Goal: Register for event/course

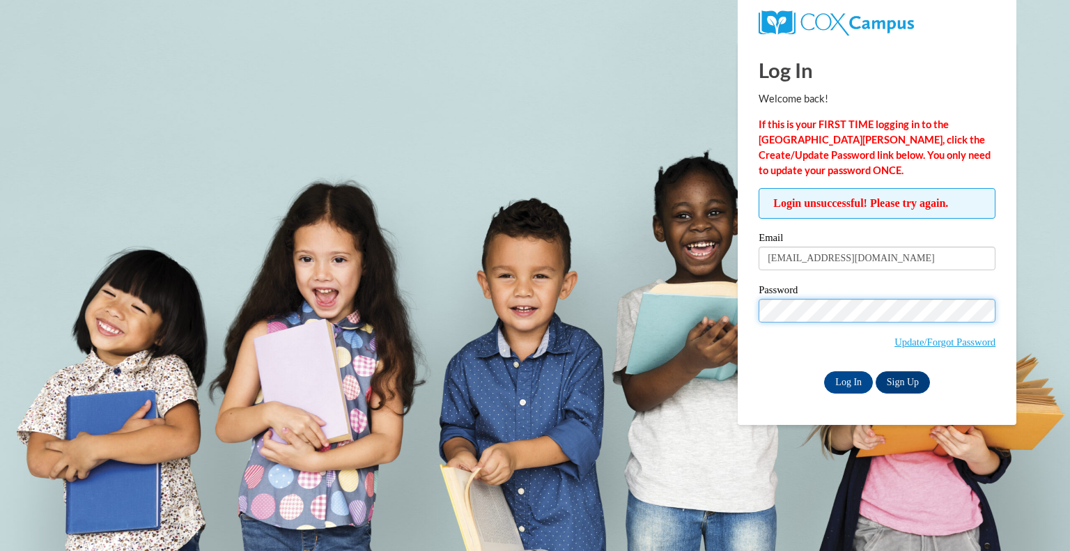
click at [824, 371] on input "Log In" at bounding box center [848, 382] width 49 height 22
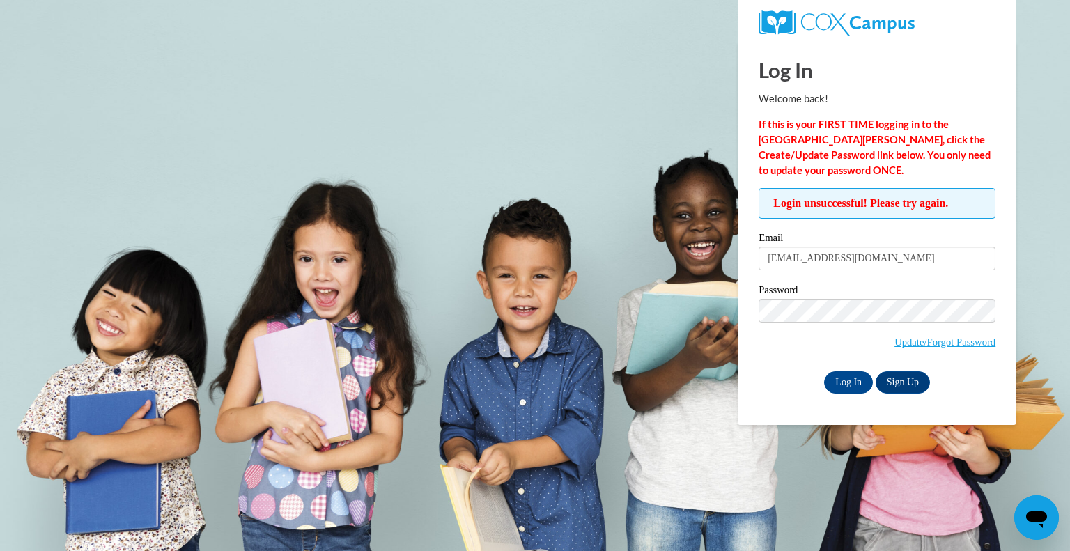
click at [793, 382] on div "Log In Sign Up" at bounding box center [877, 382] width 237 height 22
click at [849, 383] on input "Log In" at bounding box center [848, 382] width 49 height 22
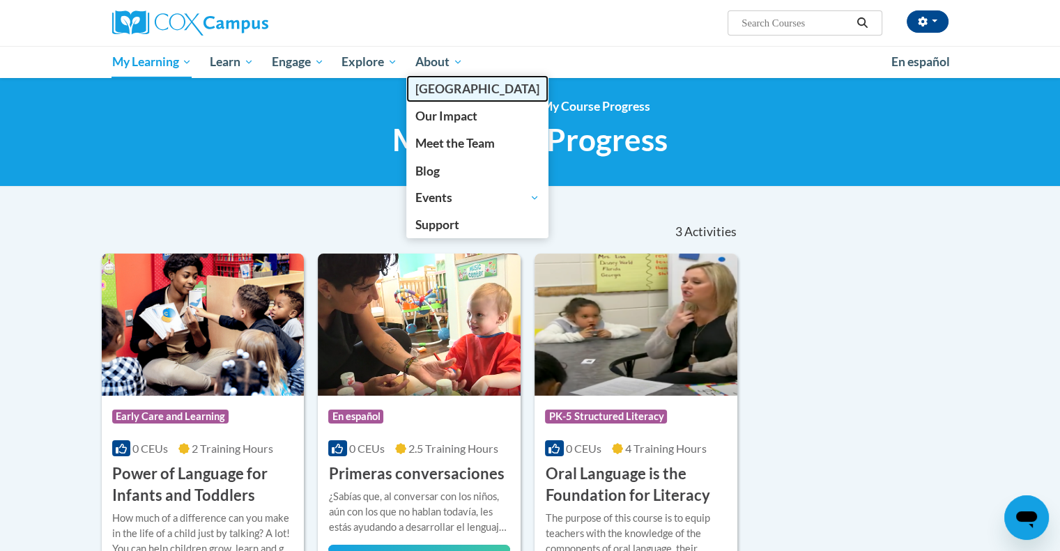
click at [440, 91] on span "[GEOGRAPHIC_DATA]" at bounding box center [477, 89] width 124 height 15
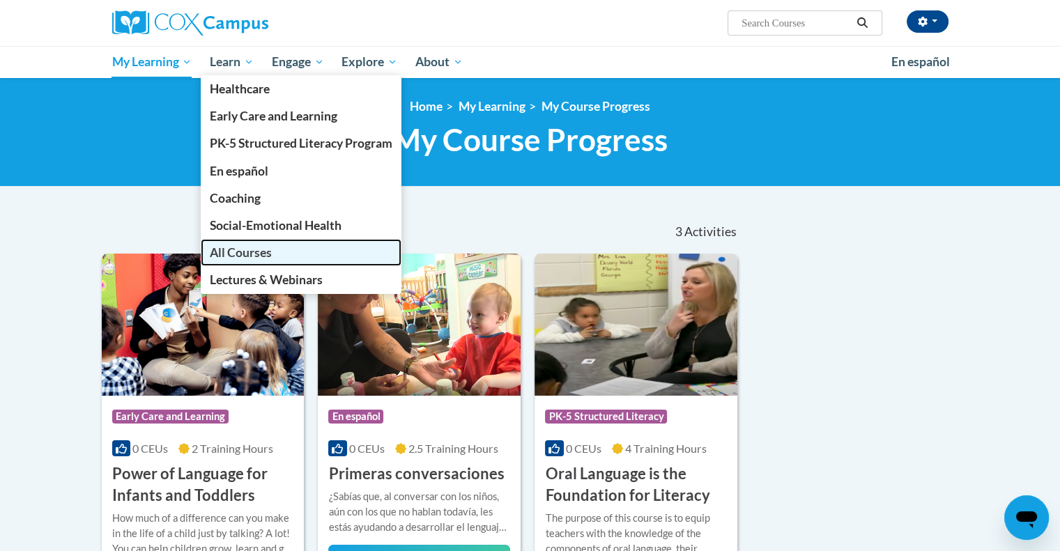
click at [251, 257] on span "All Courses" at bounding box center [241, 252] width 62 height 15
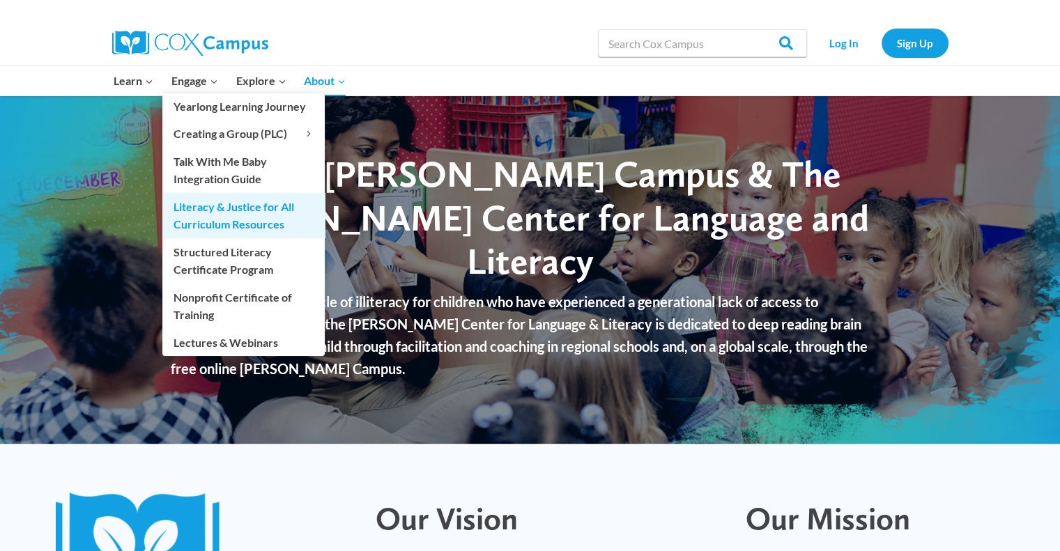
click at [249, 206] on link "Literacy & Justice for All Curriculum Resources" at bounding box center [243, 215] width 162 height 45
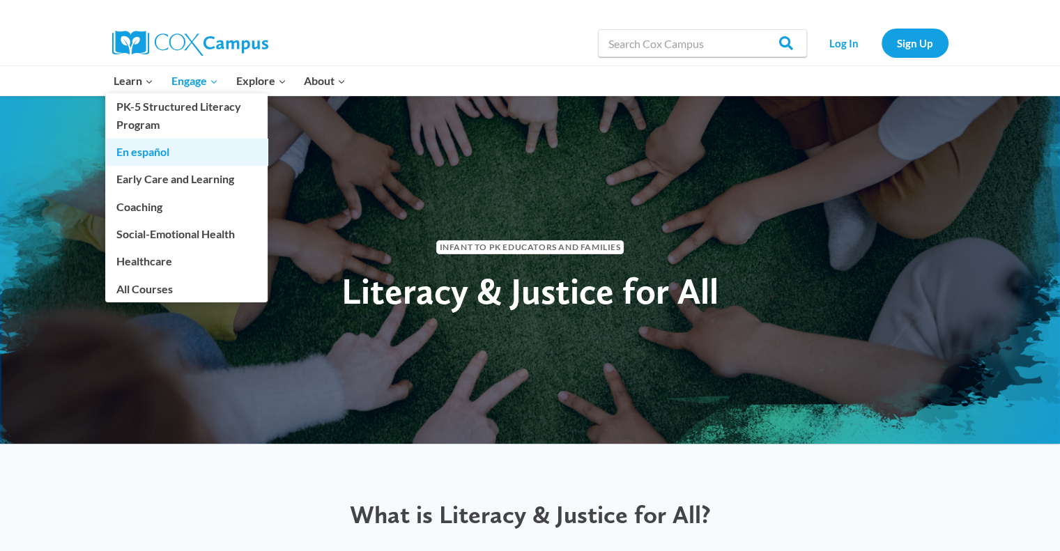
click at [150, 149] on link "En español" at bounding box center [186, 152] width 162 height 26
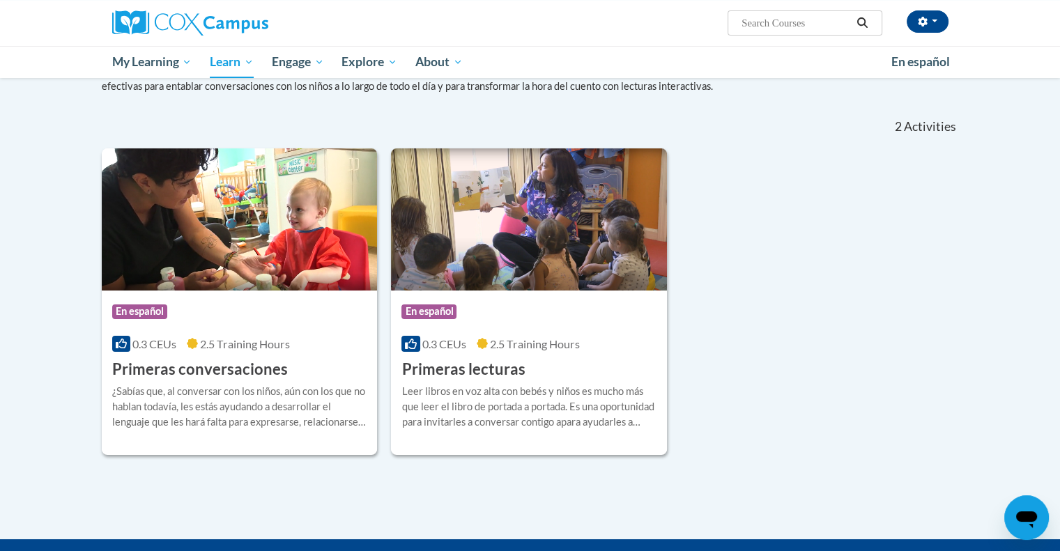
scroll to position [159, 0]
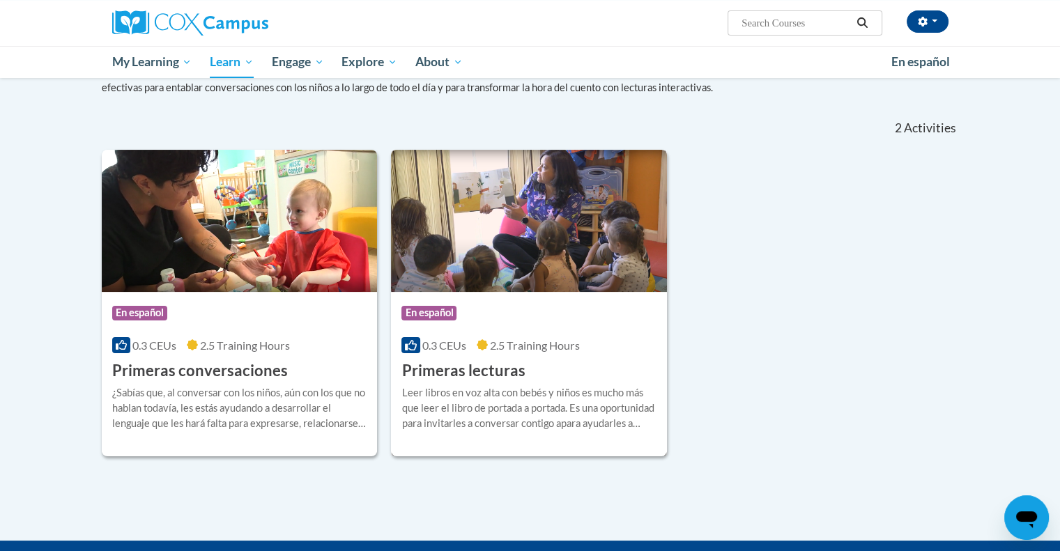
click at [528, 263] on img at bounding box center [529, 221] width 276 height 142
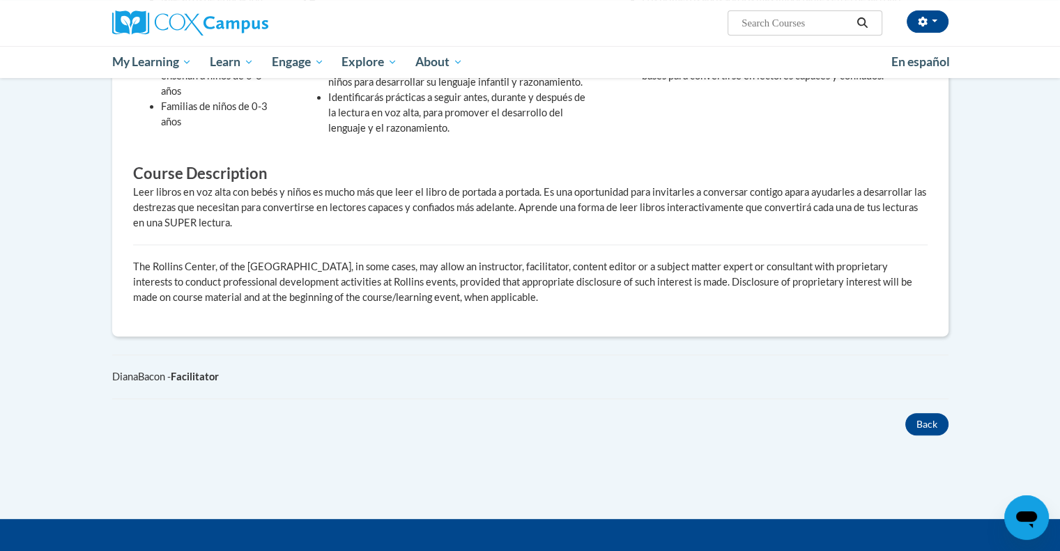
scroll to position [550, 0]
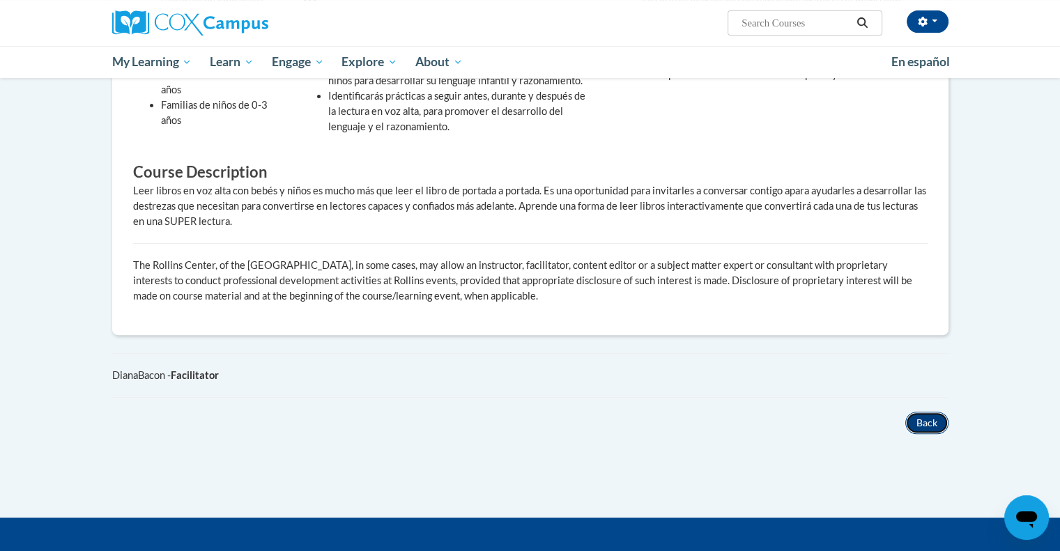
click at [925, 415] on button "Back" at bounding box center [926, 423] width 43 height 22
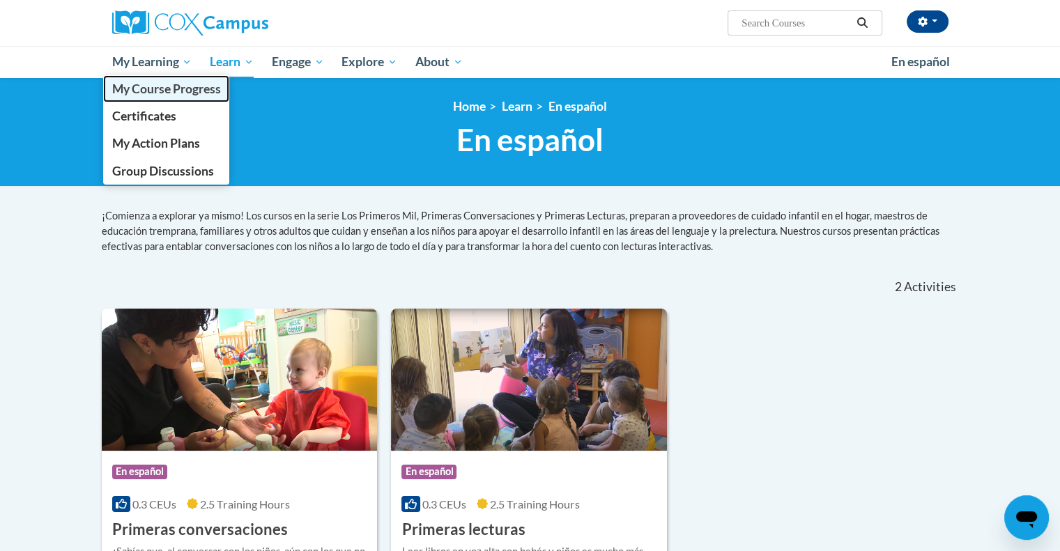
click at [171, 100] on link "My Course Progress" at bounding box center [166, 88] width 127 height 27
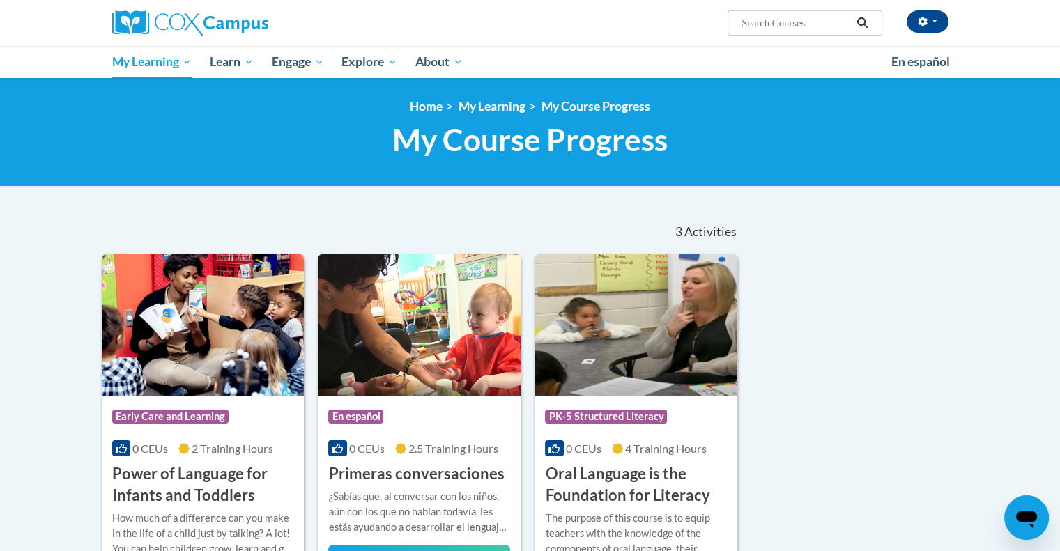
click at [816, 22] on input "Search..." at bounding box center [795, 23] width 111 height 17
type input "to read with me"
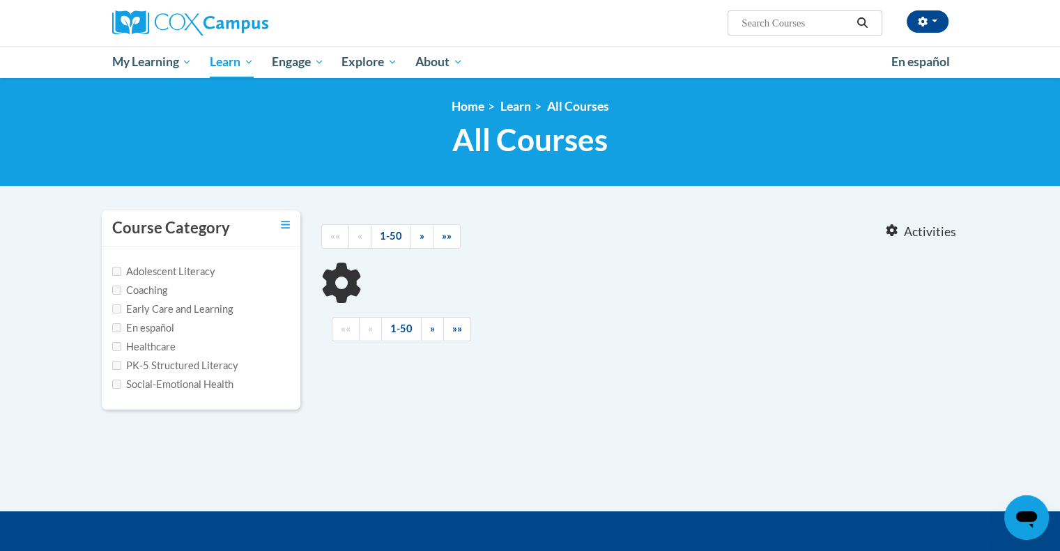
type input "to read with me"
click at [162, 321] on label "En español" at bounding box center [143, 328] width 62 height 15
click at [121, 323] on input "En español" at bounding box center [116, 327] width 9 height 9
checkbox input "true"
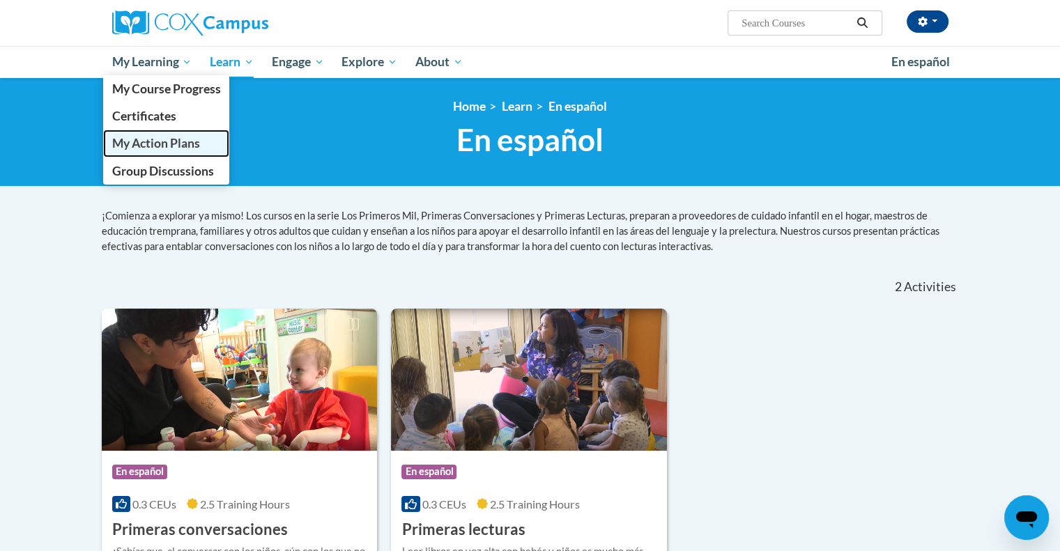
click at [159, 148] on span "My Action Plans" at bounding box center [155, 143] width 88 height 15
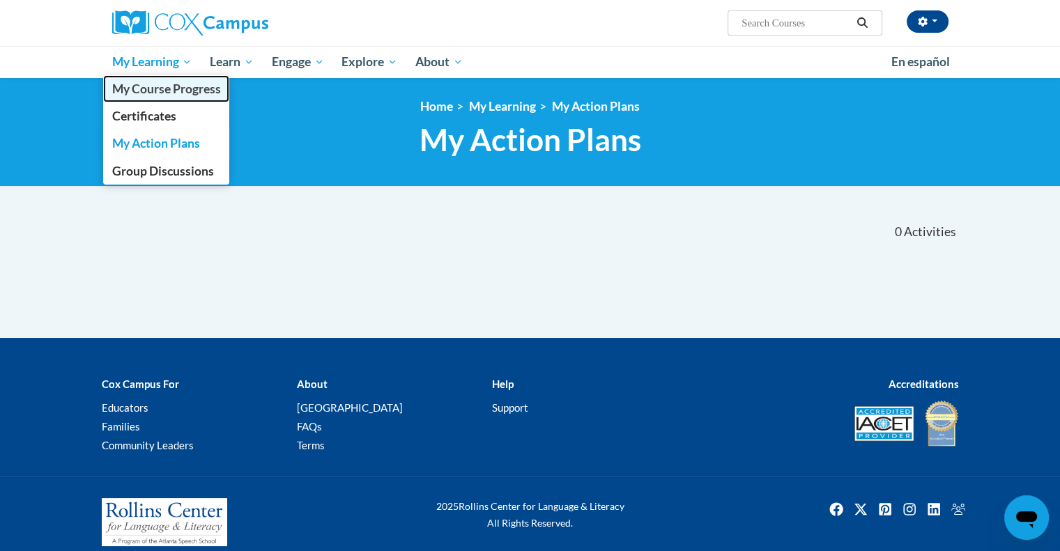
click at [142, 93] on span "My Course Progress" at bounding box center [165, 89] width 109 height 15
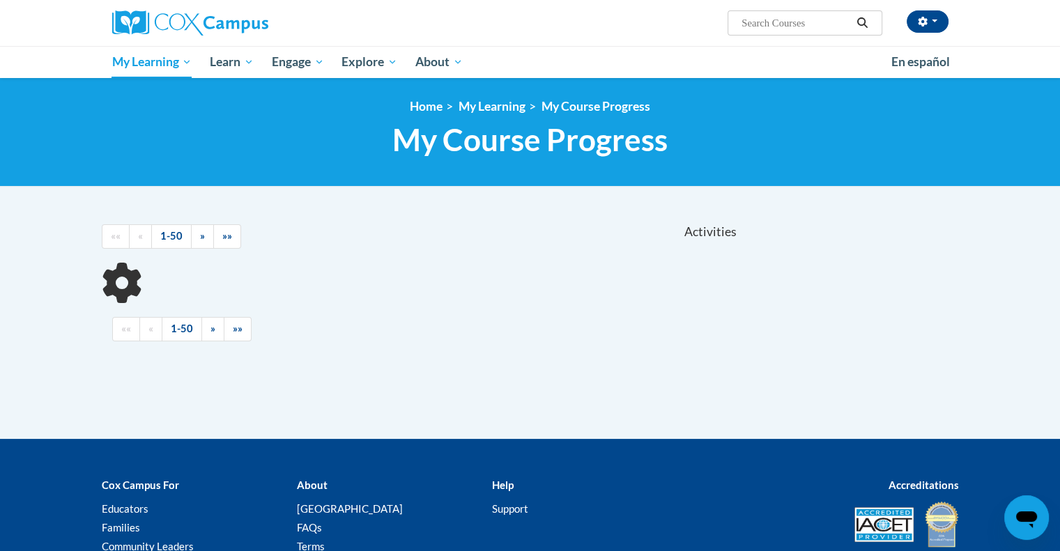
click at [146, 69] on span "My Learning" at bounding box center [151, 62] width 80 height 17
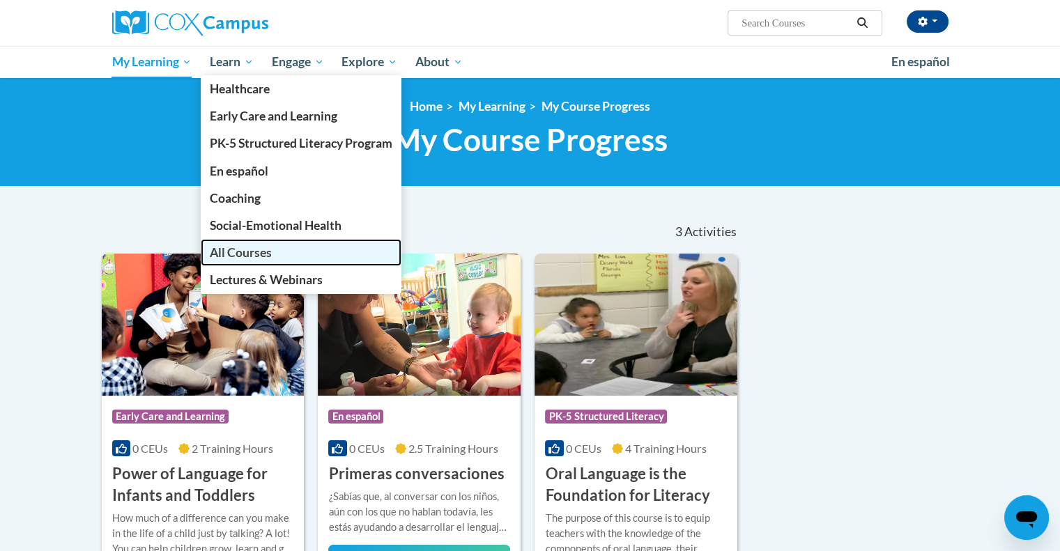
click at [242, 256] on span "All Courses" at bounding box center [241, 252] width 62 height 15
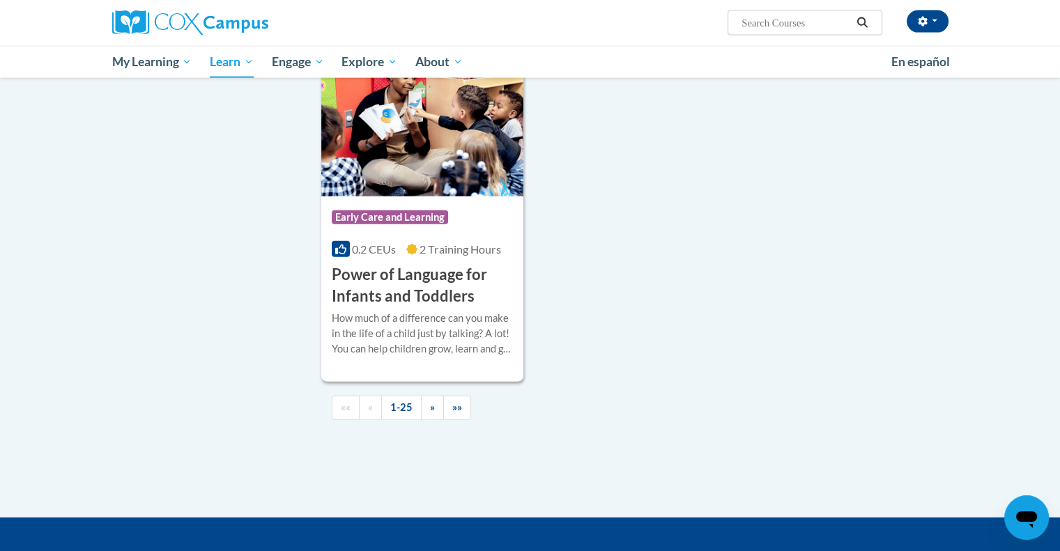
scroll to position [3191, 0]
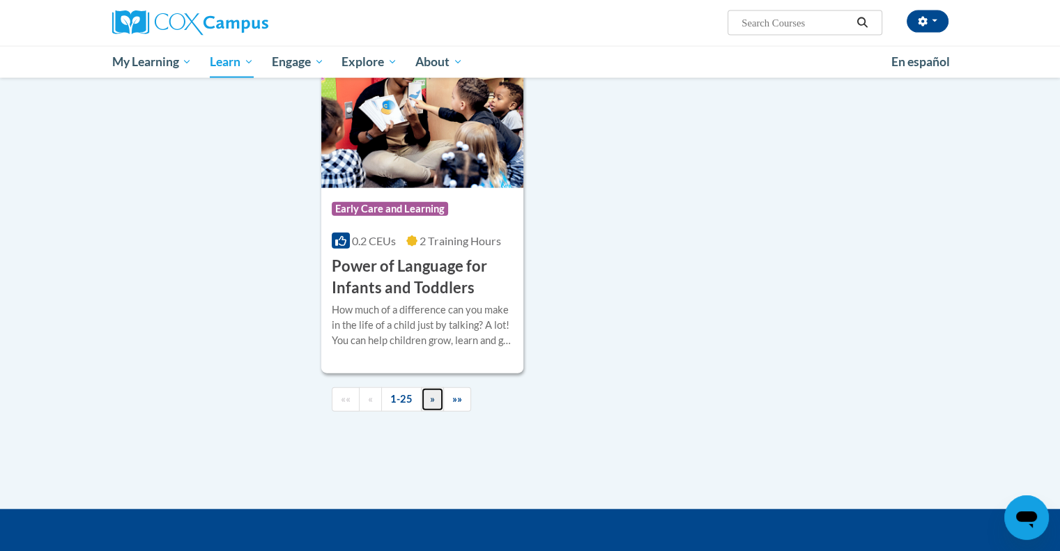
click at [426, 412] on link "»" at bounding box center [432, 399] width 23 height 24
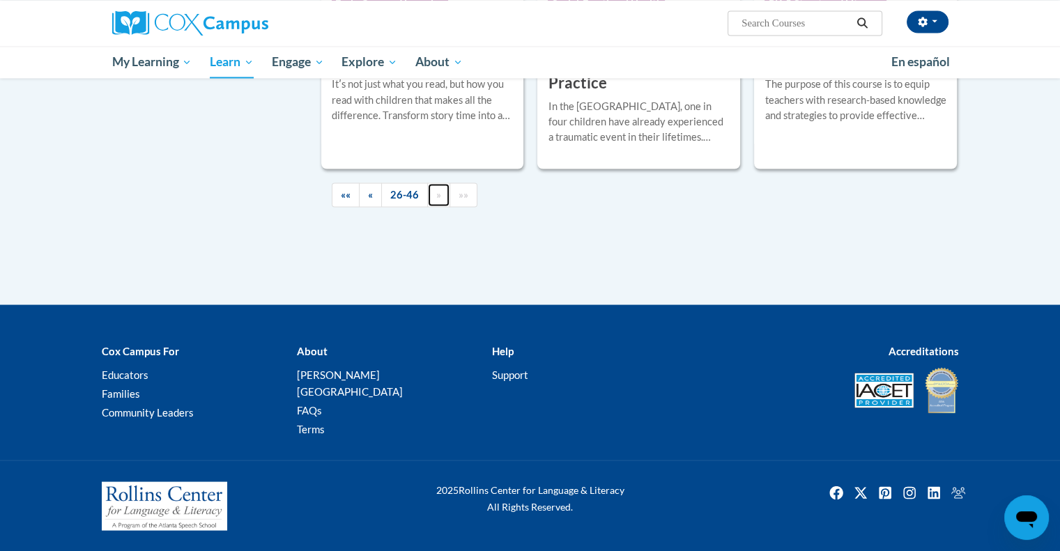
scroll to position [2473, 0]
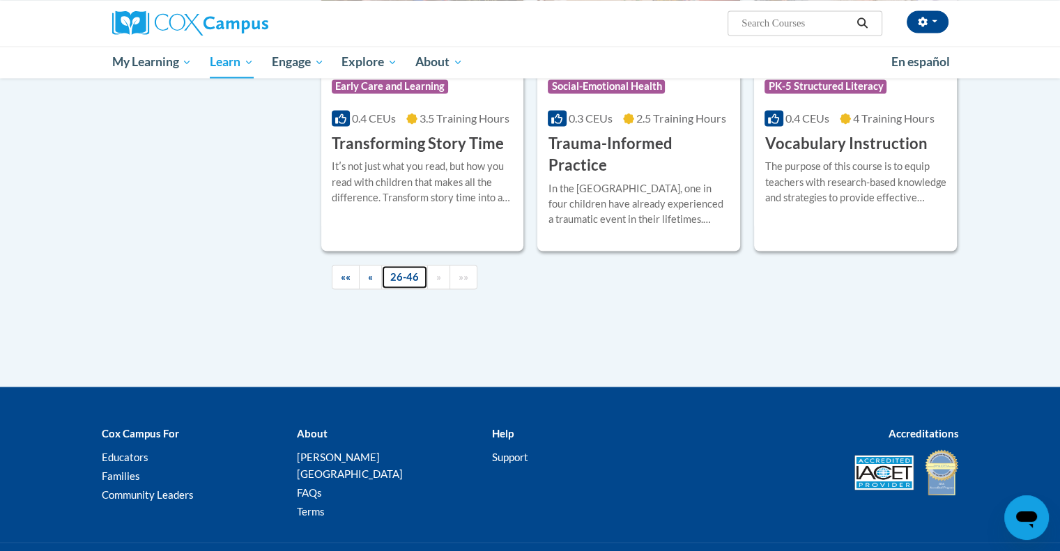
click at [407, 265] on link "26-46" at bounding box center [404, 277] width 47 height 24
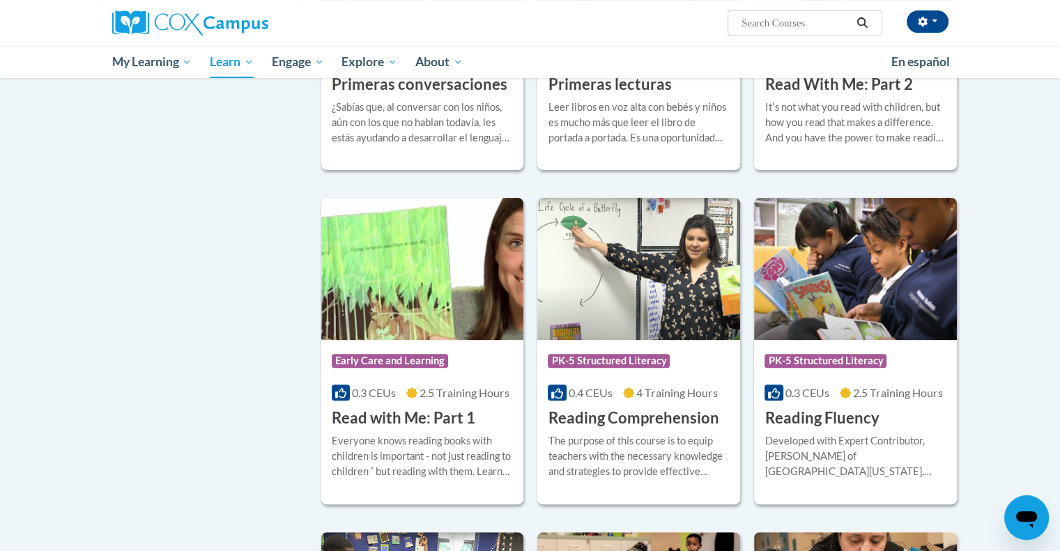
scroll to position [401, 0]
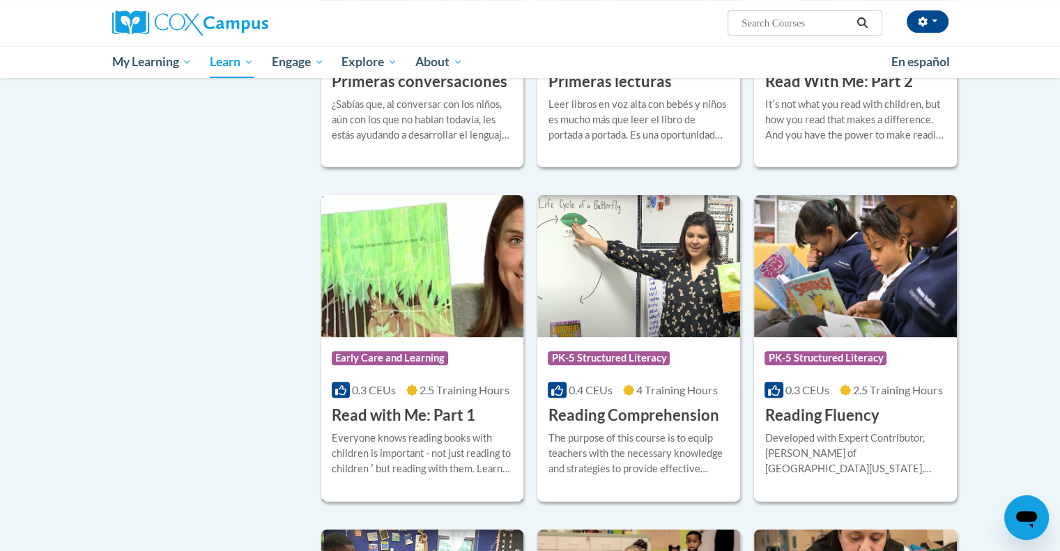
click at [435, 412] on h3 "Read with Me: Part 1" at bounding box center [404, 416] width 144 height 22
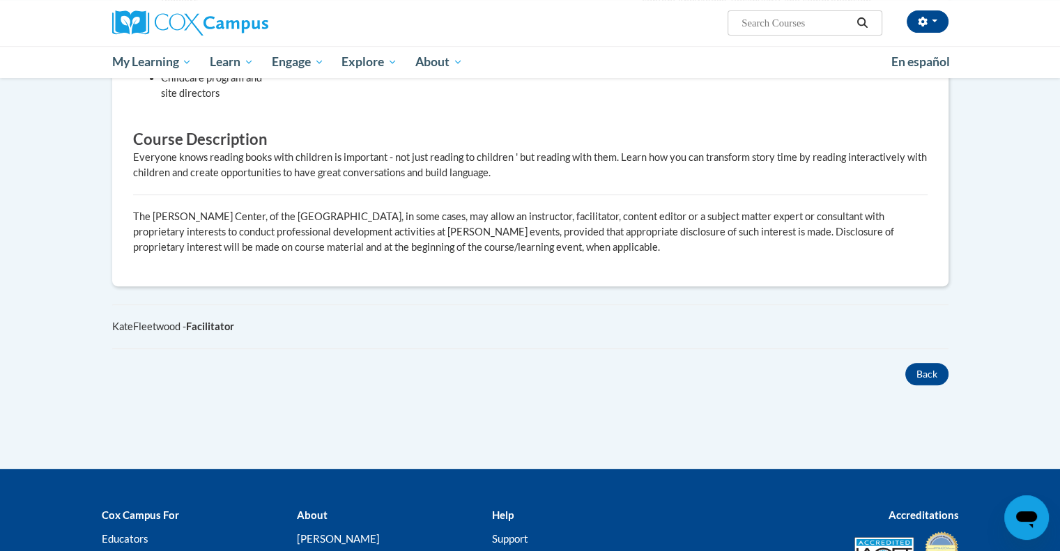
scroll to position [589, 0]
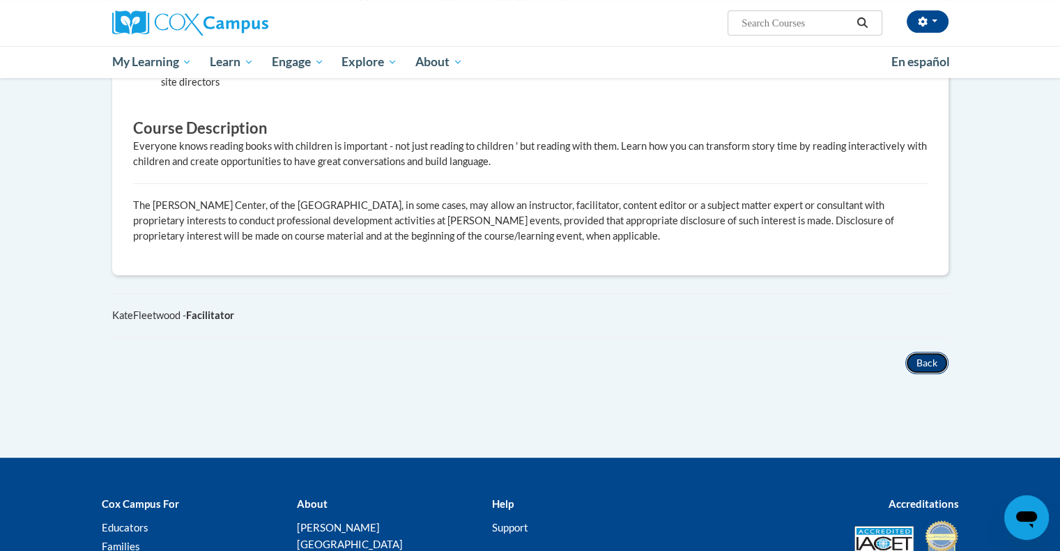
click at [929, 354] on button "Back" at bounding box center [926, 363] width 43 height 22
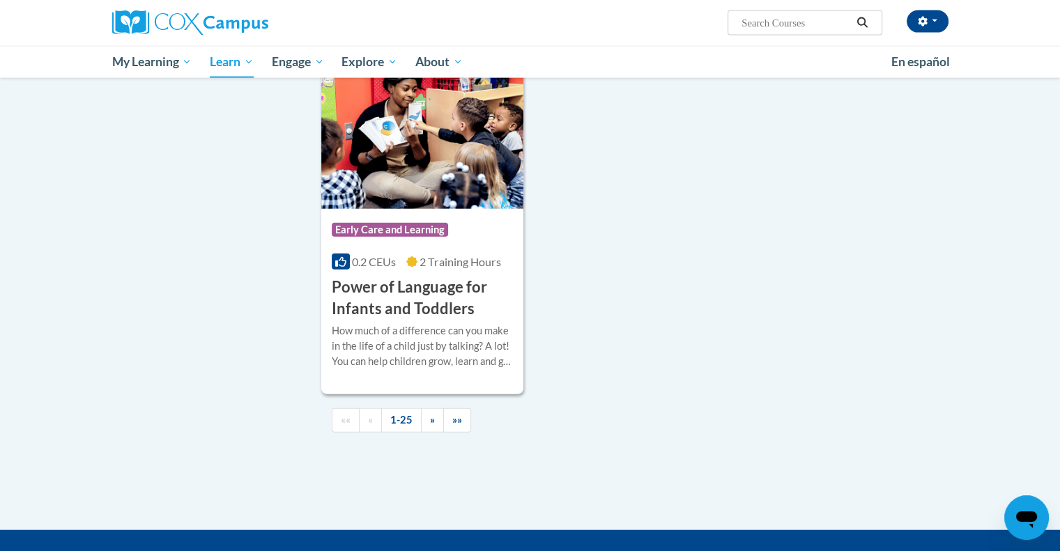
scroll to position [3178, 0]
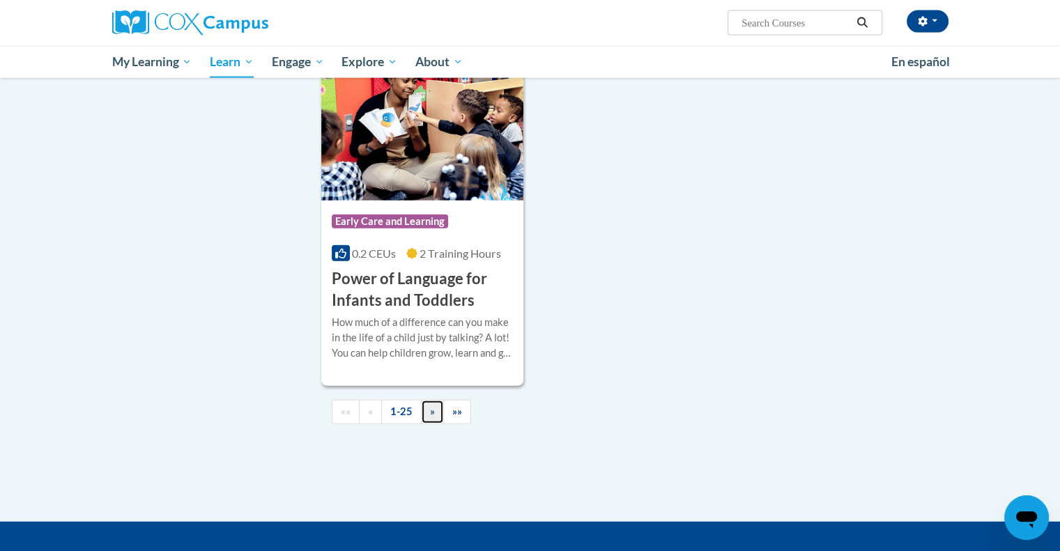
click at [424, 424] on link "»" at bounding box center [432, 412] width 23 height 24
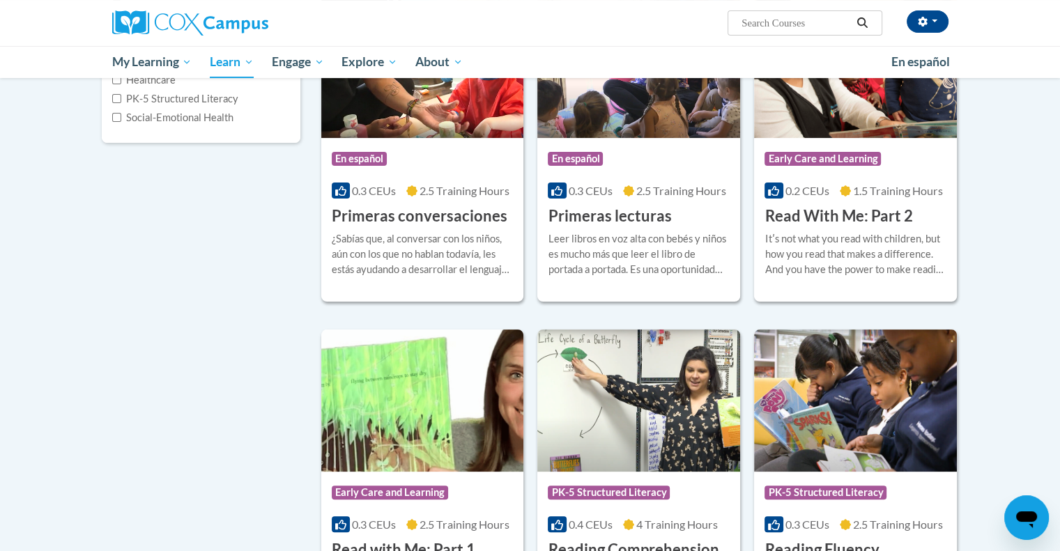
scroll to position [263, 0]
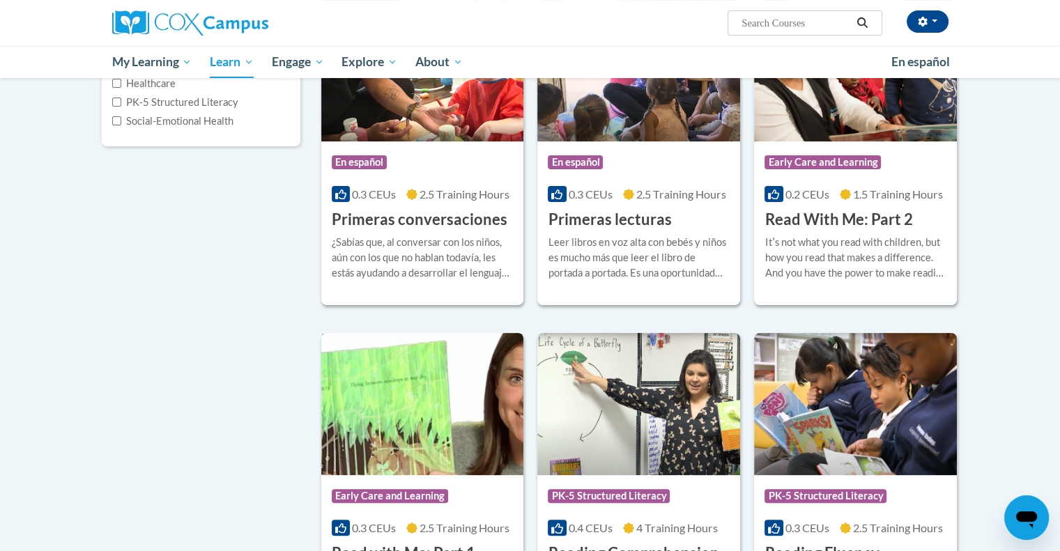
click at [446, 383] on img at bounding box center [422, 404] width 203 height 142
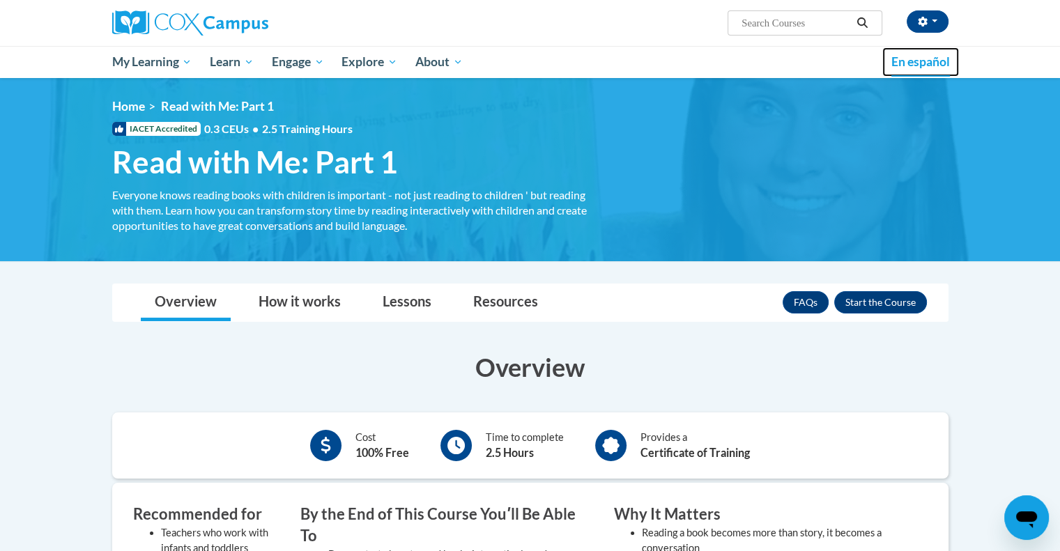
click at [917, 56] on span "En español" at bounding box center [920, 61] width 59 height 15
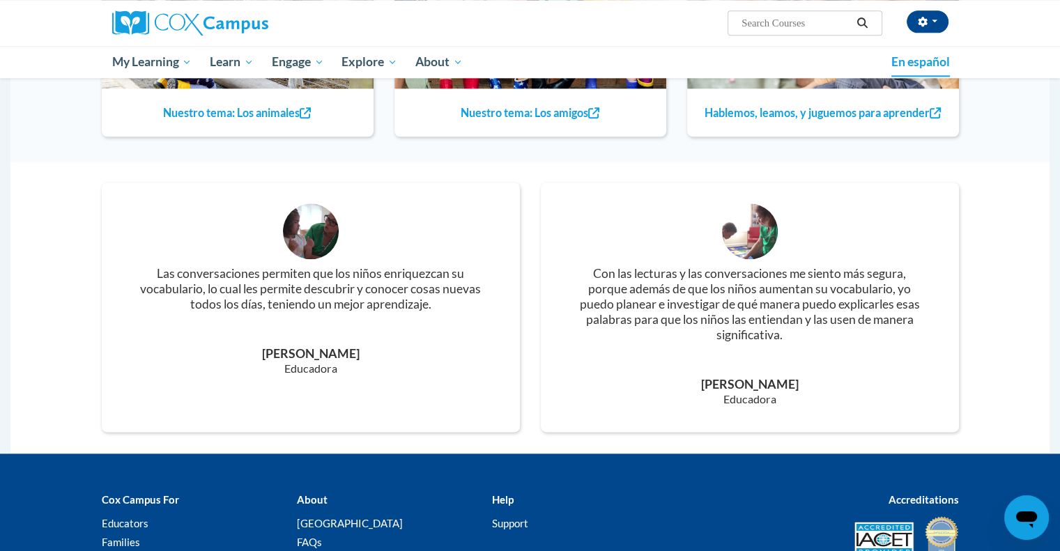
scroll to position [1810, 0]
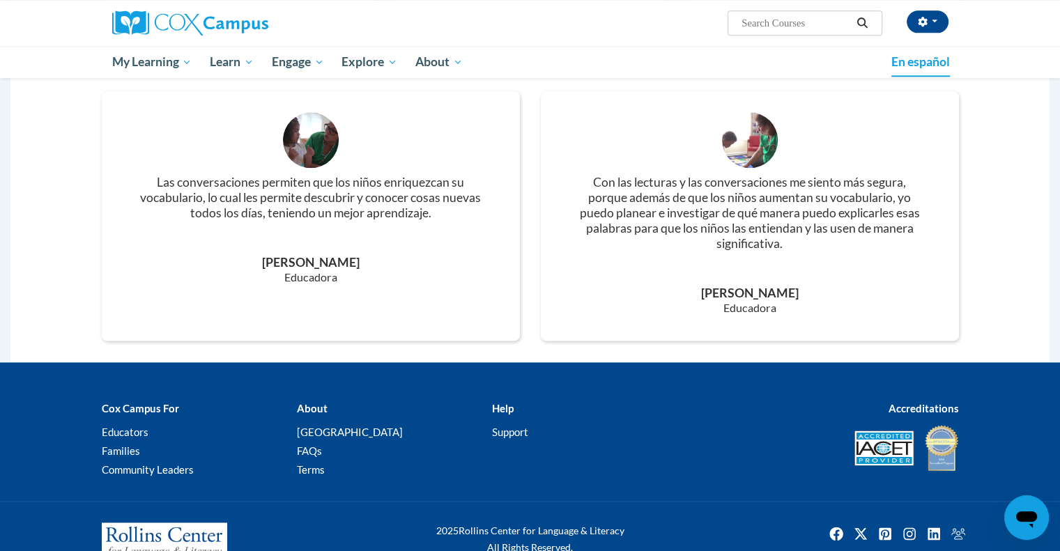
drag, startPoint x: 1065, startPoint y: 52, endPoint x: 1070, endPoint y: 449, distance: 396.5
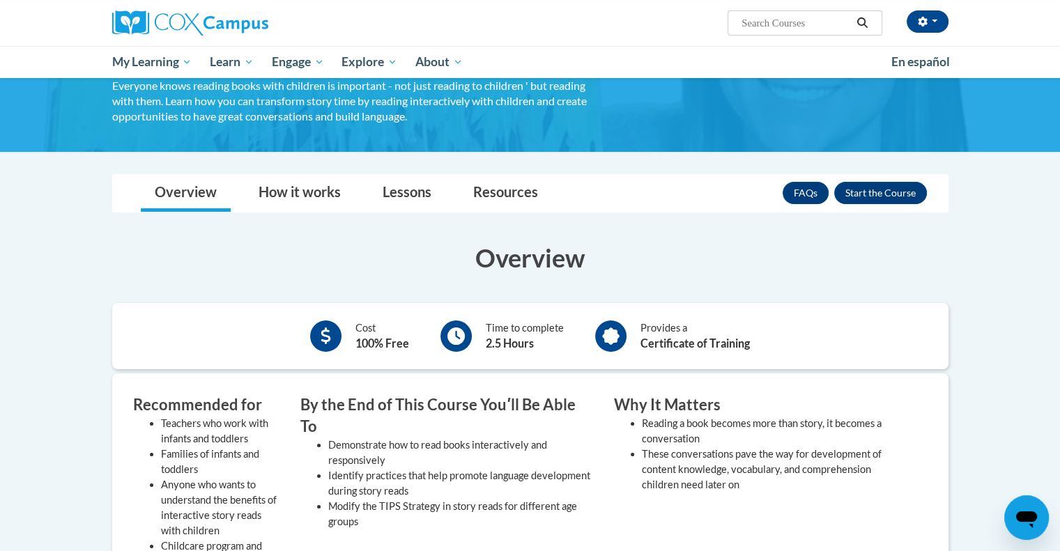
scroll to position [109, 0]
click at [872, 194] on button "Enroll" at bounding box center [880, 194] width 93 height 22
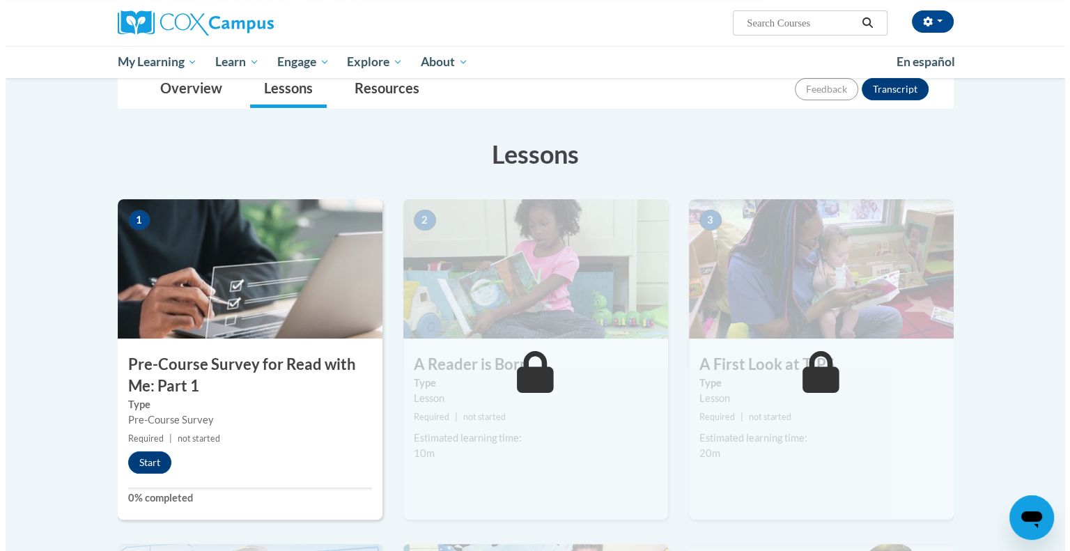
scroll to position [167, 0]
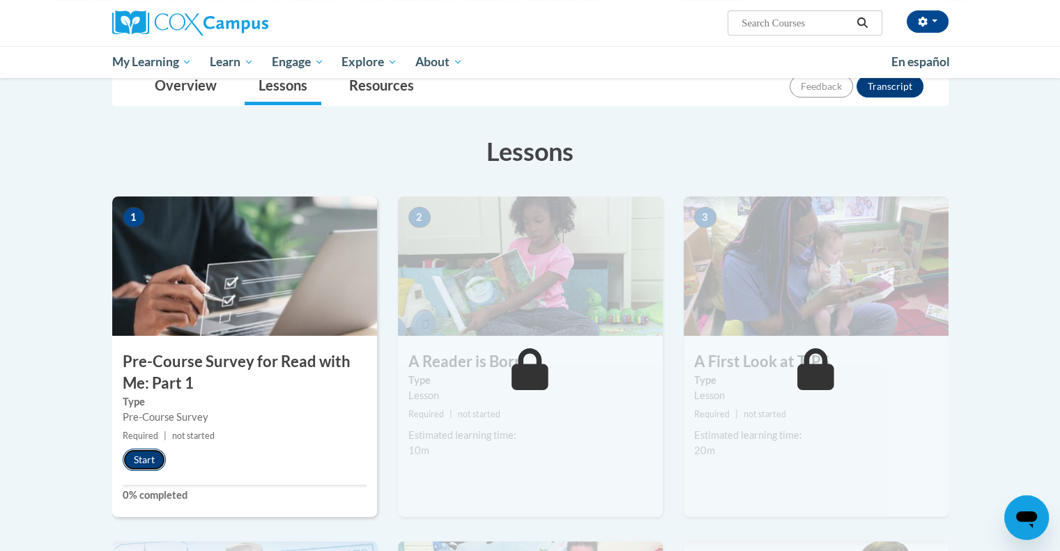
click at [147, 454] on button "Start" at bounding box center [144, 460] width 43 height 22
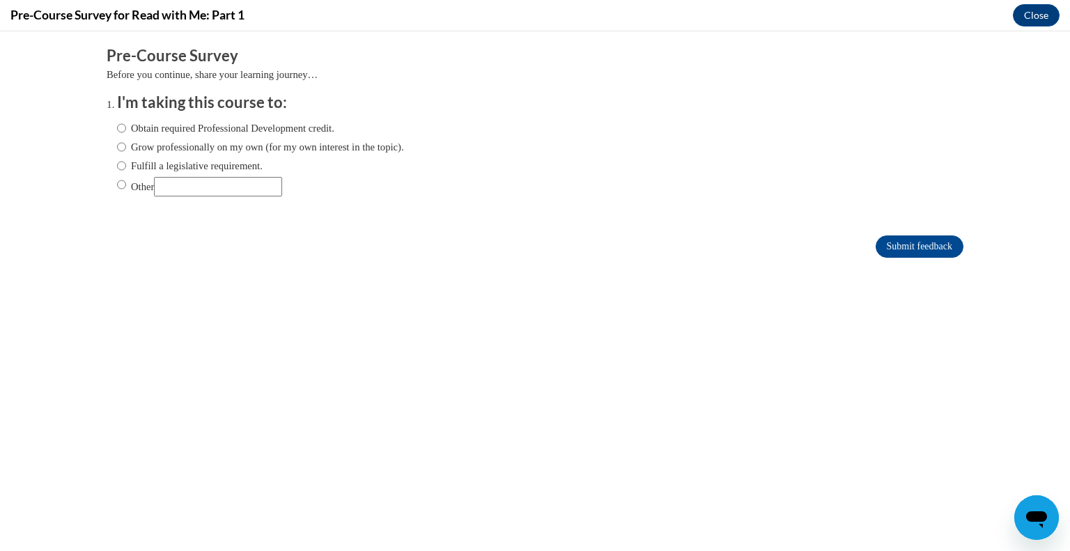
scroll to position [0, 0]
click at [117, 125] on input "Obtain required Professional Development credit." at bounding box center [121, 128] width 9 height 15
radio input "true"
click at [927, 250] on input "Submit feedback" at bounding box center [920, 247] width 88 height 22
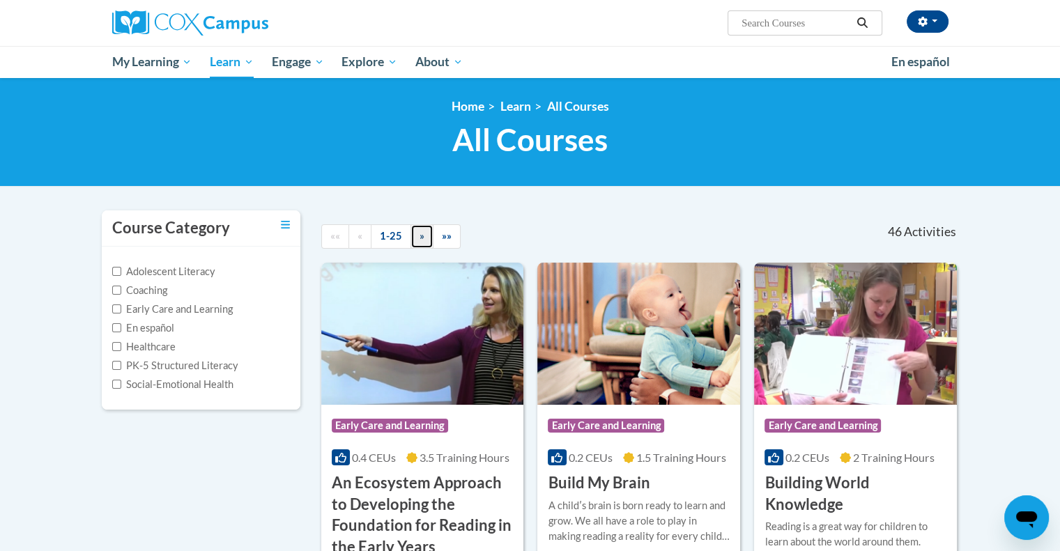
click at [422, 233] on span "»" at bounding box center [421, 236] width 5 height 12
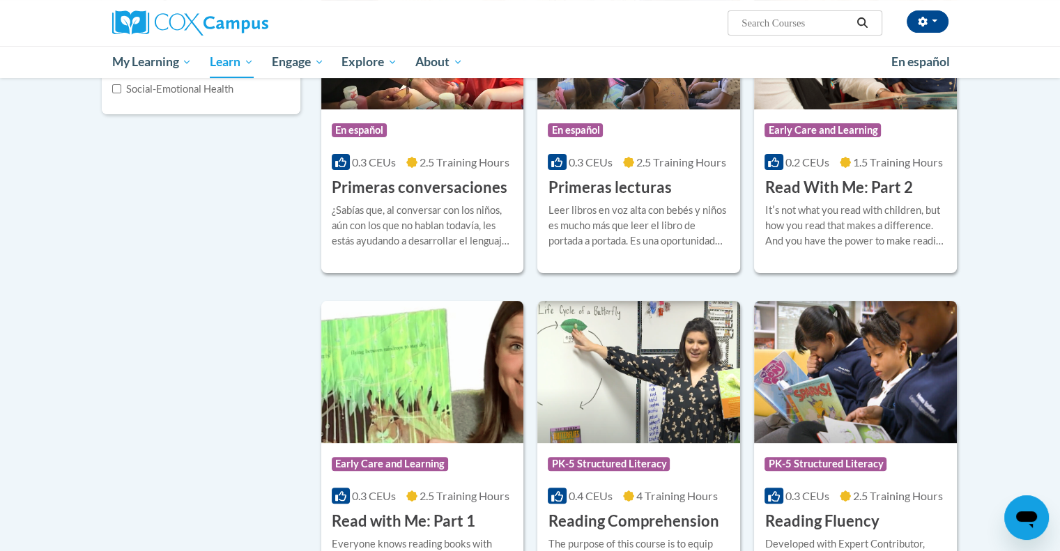
scroll to position [305, 0]
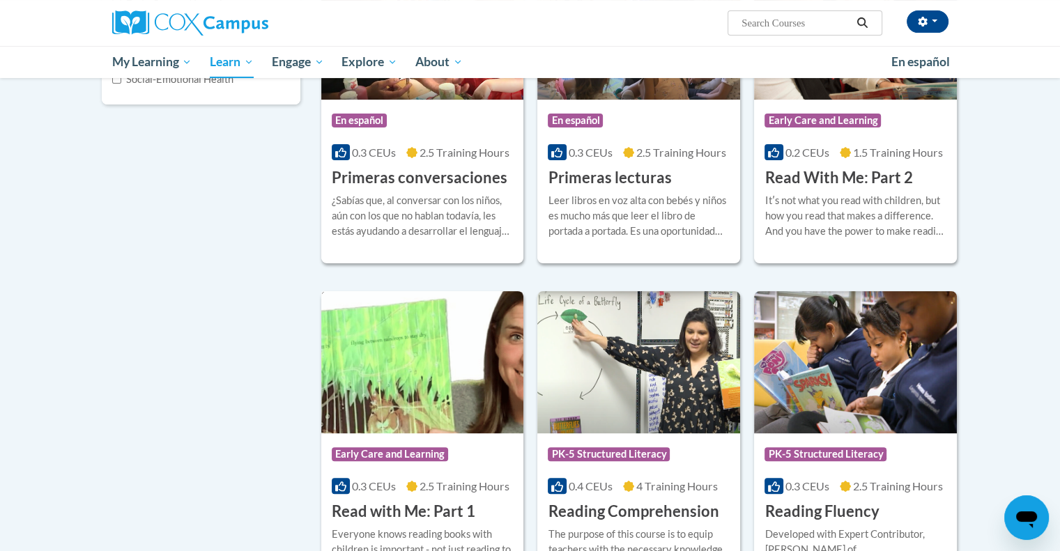
click at [429, 401] on img at bounding box center [422, 362] width 203 height 142
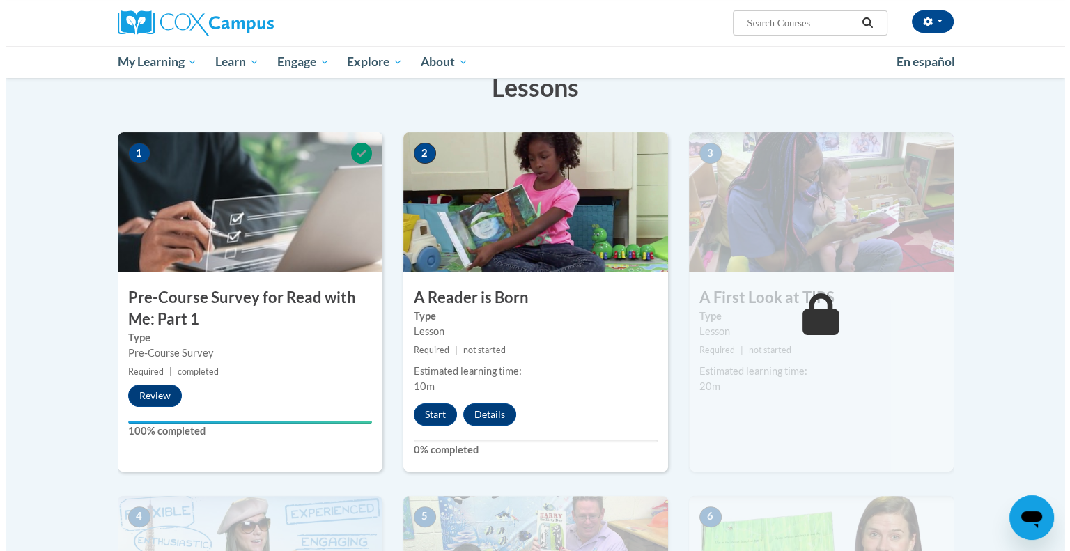
scroll to position [233, 0]
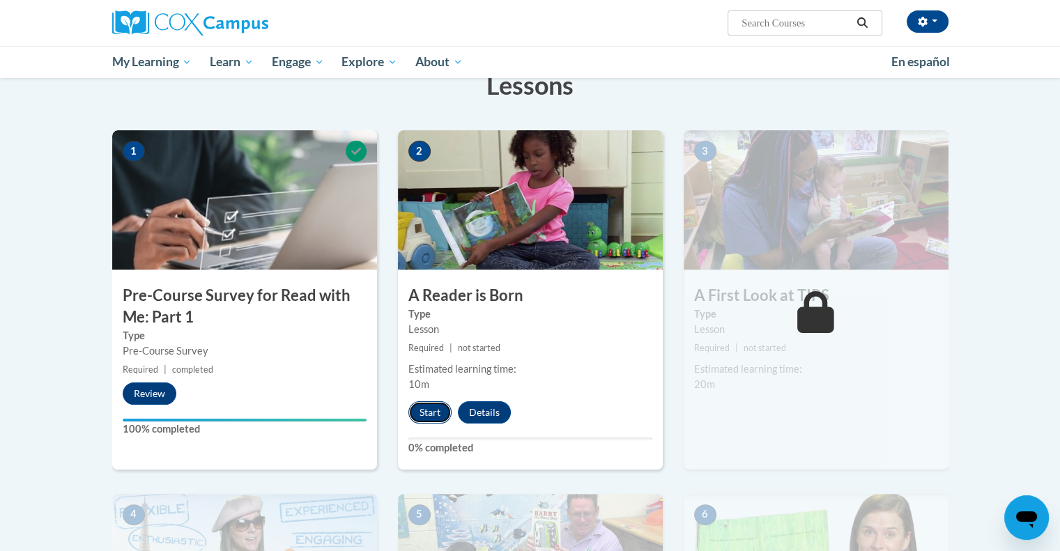
click at [433, 414] on button "Start" at bounding box center [429, 412] width 43 height 22
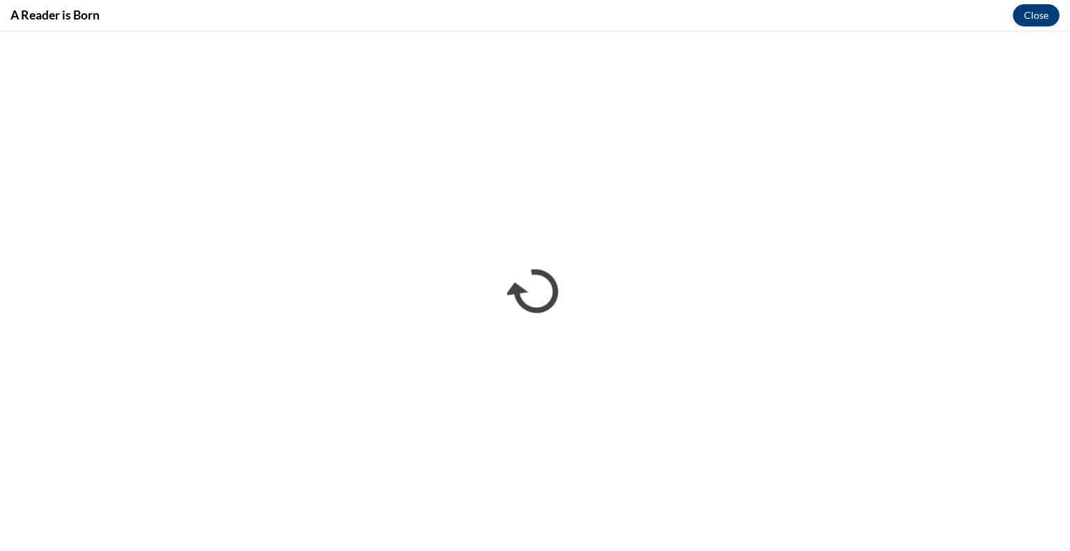
scroll to position [0, 0]
